Goal: Check status: Check status

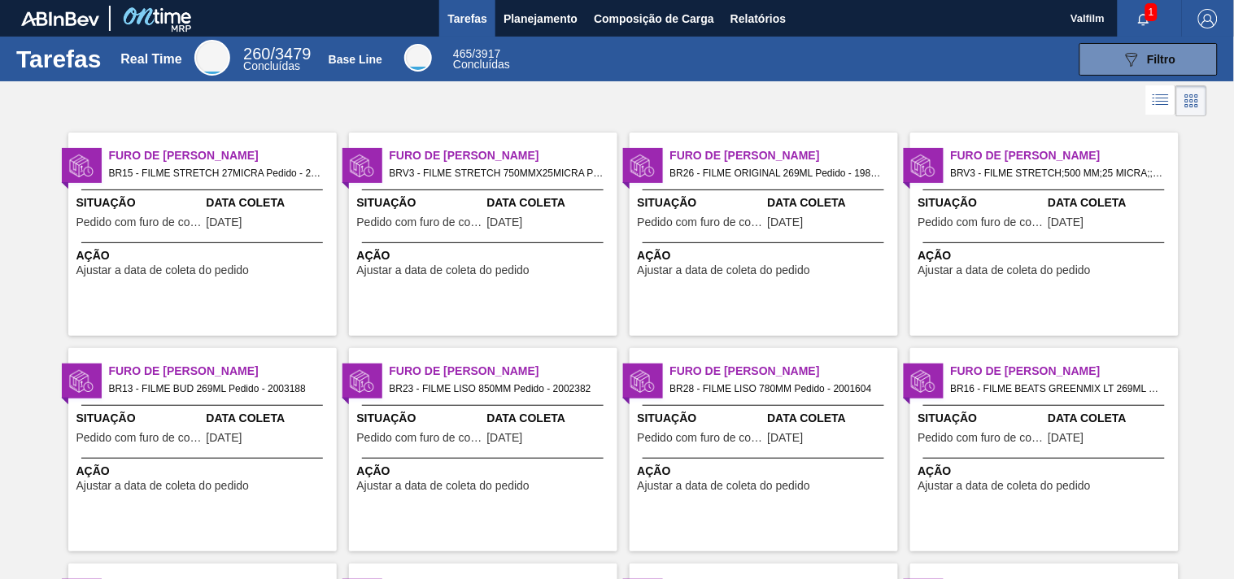
click at [429, 163] on span "Furo de Coleta" at bounding box center [503, 155] width 228 height 17
